Goal: Transaction & Acquisition: Purchase product/service

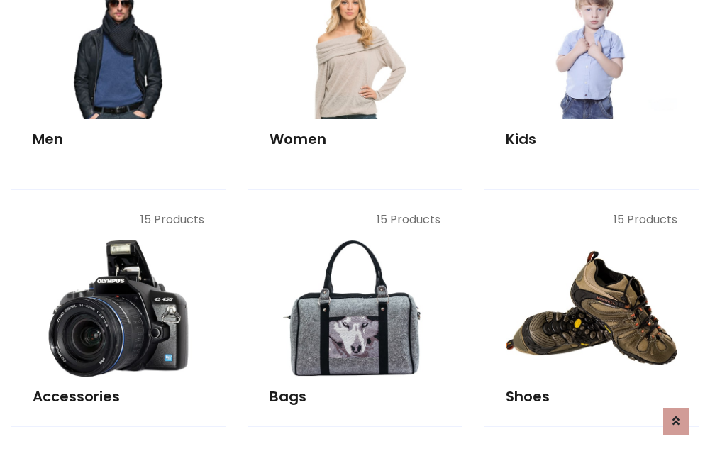
scroll to position [474, 0]
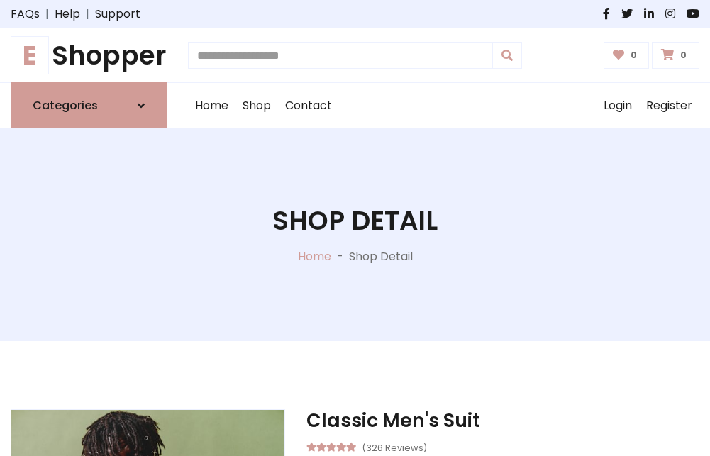
click at [89, 55] on h1 "E Shopper" at bounding box center [89, 55] width 156 height 31
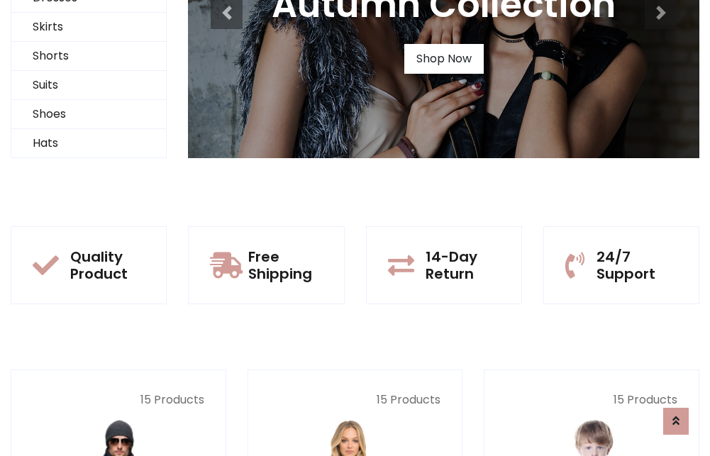
scroll to position [137, 0]
